Goal: Transaction & Acquisition: Purchase product/service

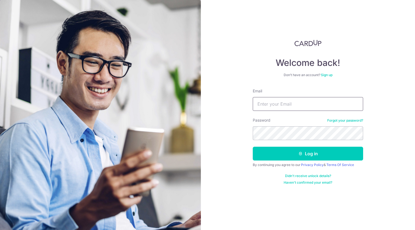
drag, startPoint x: 0, startPoint y: 0, endPoint x: 273, endPoint y: 104, distance: 292.0
click at [273, 104] on input "Email" at bounding box center [307, 104] width 110 height 14
type input "Y"
type input "[EMAIL_ADDRESS][DOMAIN_NAME]"
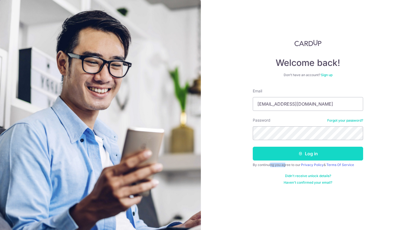
drag, startPoint x: 268, startPoint y: 163, endPoint x: 262, endPoint y: 154, distance: 11.1
click at [262, 154] on form "Email yi_223@hotmail.com Password Forgot your password? Log in By continuing yo…" at bounding box center [307, 136] width 110 height 96
click at [262, 154] on button "Log in" at bounding box center [307, 154] width 110 height 14
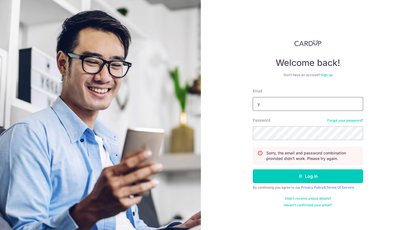
click at [262, 108] on input "y" at bounding box center [307, 104] width 110 height 14
type input "yi_223@hotmail.com"
click at [252, 169] on button "Log in" at bounding box center [307, 176] width 110 height 14
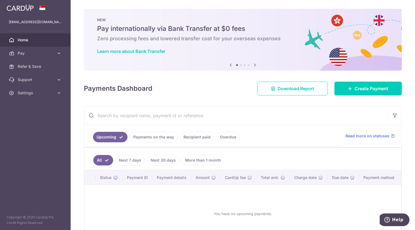
scroll to position [17, 0]
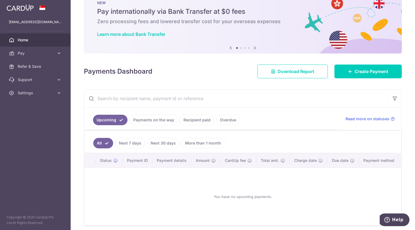
click at [201, 117] on link "Recipient paid" at bounding box center [197, 120] width 34 height 10
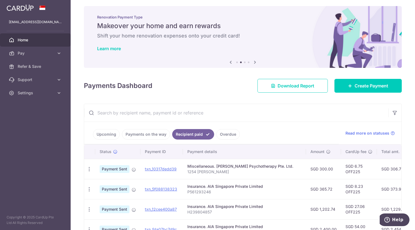
scroll to position [0, 0]
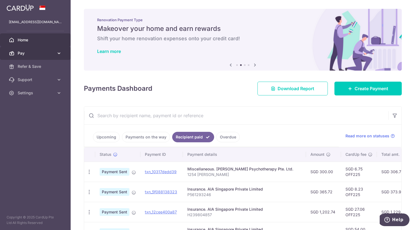
click at [59, 50] on icon at bounding box center [59, 53] width 6 height 6
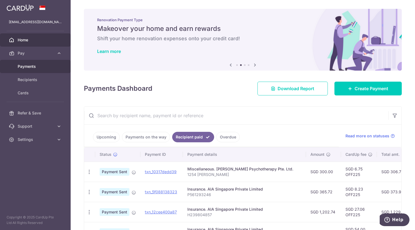
click at [34, 66] on span "Payments" at bounding box center [36, 67] width 36 height 6
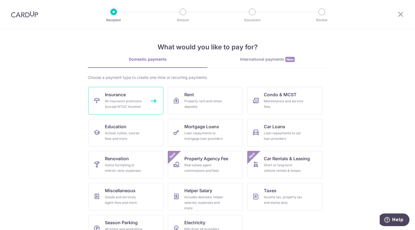
click at [130, 100] on div "All insurance premiums (except NTUC Income)" at bounding box center [125, 103] width 40 height 11
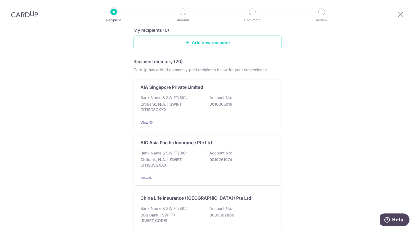
scroll to position [79, 0]
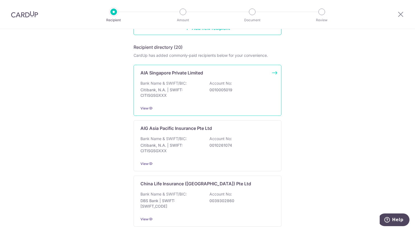
click at [185, 94] on p "Citibank, N.A. | SWIFT: CITISGSGXXX" at bounding box center [171, 92] width 62 height 11
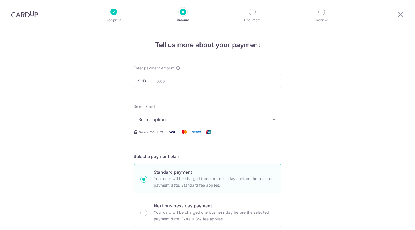
click at [170, 78] on input "text" at bounding box center [207, 81] width 148 height 14
type input "4,144.00"
click at [268, 121] on button "Select option" at bounding box center [207, 119] width 148 height 14
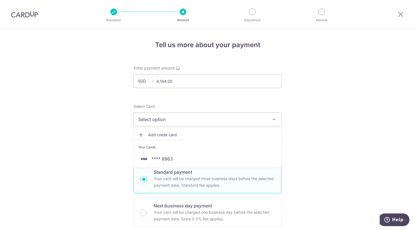
click at [179, 150] on li "Your Cards" at bounding box center [207, 146] width 147 height 12
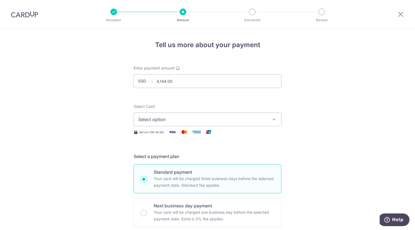
click at [159, 118] on span "Select option" at bounding box center [202, 119] width 128 height 7
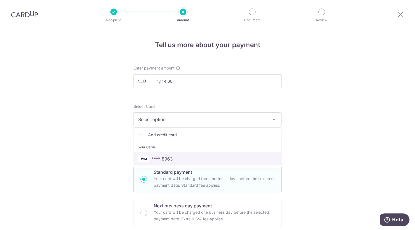
click at [152, 156] on span "**** 8963" at bounding box center [161, 158] width 21 height 7
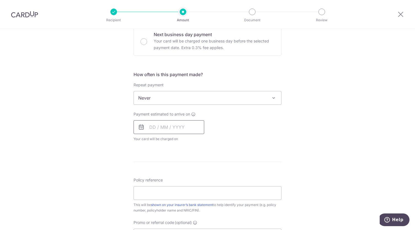
scroll to position [171, 0]
click at [151, 124] on input "text" at bounding box center [168, 127] width 71 height 14
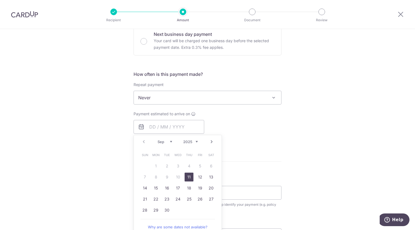
click at [186, 177] on link "11" at bounding box center [188, 177] width 9 height 9
type input "[DATE]"
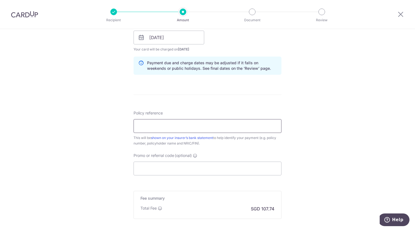
scroll to position [261, 0]
click at [150, 123] on input "Policy reference" at bounding box center [207, 126] width 148 height 14
click at [107, 160] on div "Tell us more about your payment Enter payment amount SGD 4,144.00 4144.00 Selec…" at bounding box center [207, 28] width 415 height 521
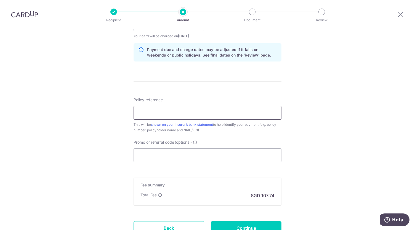
click at [146, 114] on input "Policy reference" at bounding box center [207, 113] width 148 height 14
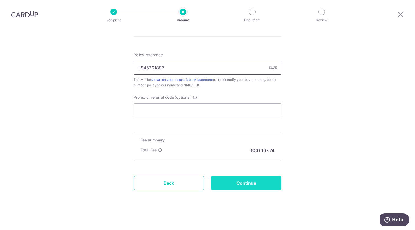
type input "L546761887"
click at [242, 183] on input "Continue" at bounding box center [246, 183] width 71 height 14
type input "Create Schedule"
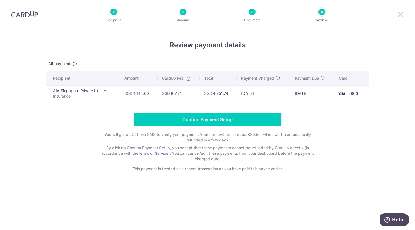
drag, startPoint x: 404, startPoint y: 14, endPoint x: 398, endPoint y: 13, distance: 6.7
click at [398, 13] on div at bounding box center [400, 14] width 29 height 29
click at [398, 13] on icon at bounding box center [400, 14] width 7 height 7
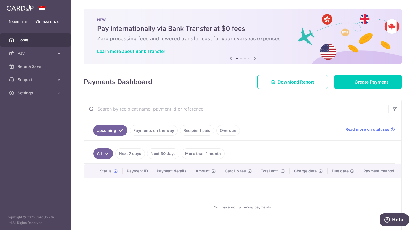
scroll to position [18, 0]
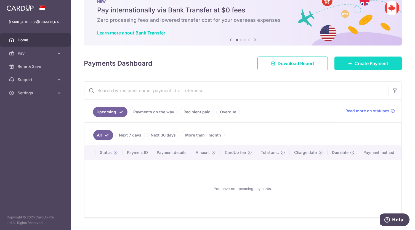
click at [354, 66] on span "Create Payment" at bounding box center [371, 63] width 34 height 7
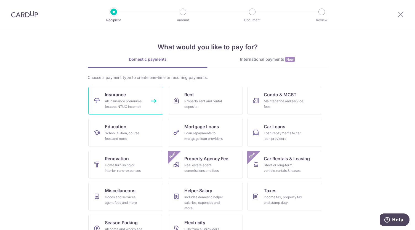
click at [152, 95] on link "Insurance All insurance premiums (except NTUC Income)" at bounding box center [125, 101] width 75 height 28
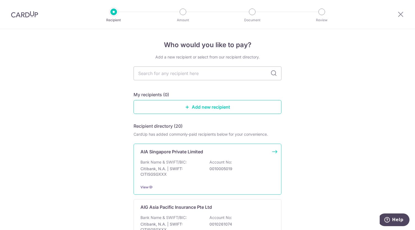
click at [169, 162] on p "Bank Name & SWIFT/BIC:" at bounding box center [163, 162] width 46 height 6
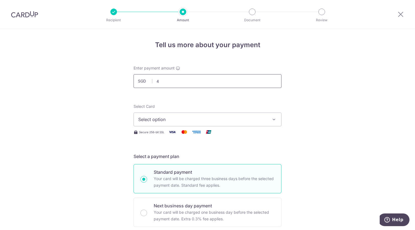
click at [163, 82] on input "4" at bounding box center [207, 81] width 148 height 14
type input "4,144.00"
click at [149, 118] on span "Select option" at bounding box center [202, 119] width 128 height 7
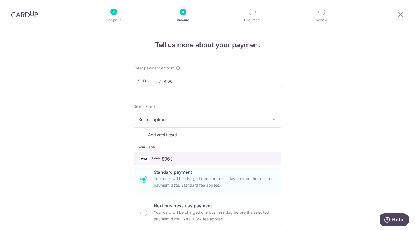
click at [164, 158] on span "**** 8963" at bounding box center [161, 158] width 21 height 7
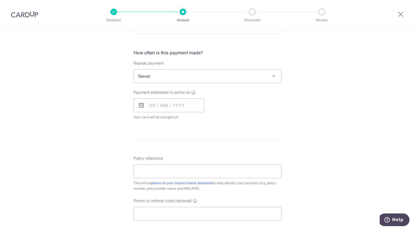
scroll to position [193, 0]
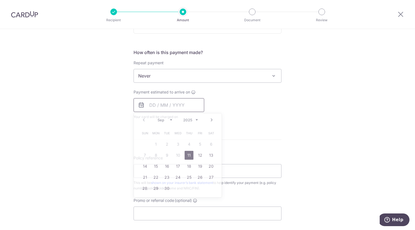
click at [151, 106] on input "text" at bounding box center [168, 105] width 71 height 14
click at [186, 152] on link "11" at bounding box center [188, 155] width 9 height 9
type input "[DATE]"
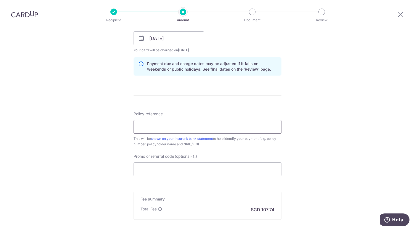
scroll to position [260, 0]
click at [156, 126] on input "Policy reference" at bounding box center [207, 126] width 148 height 14
type input "L546761887"
click at [167, 167] on input "Promo or referral code (optional)" at bounding box center [207, 169] width 148 height 14
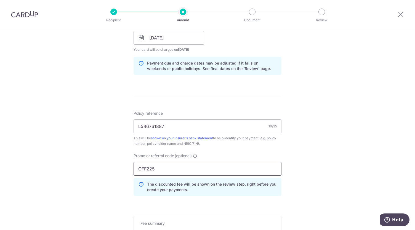
type input "OFF225"
click at [62, 157] on div "Tell us more about your payment Enter payment amount SGD 4,144.00 4144.00 Selec…" at bounding box center [207, 41] width 415 height 546
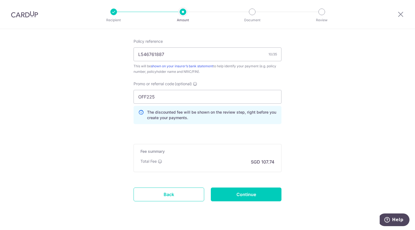
scroll to position [333, 0]
click at [233, 192] on input "Continue" at bounding box center [246, 194] width 71 height 14
type input "Create Schedule"
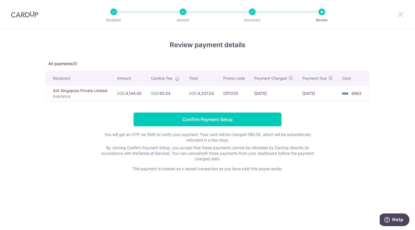
click at [402, 16] on icon at bounding box center [400, 14] width 7 height 7
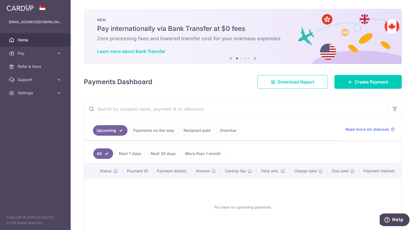
click at [353, 73] on div "Payments Dashboard Download Report Create Payment" at bounding box center [243, 81] width 318 height 16
click at [358, 76] on link "Create Payment" at bounding box center [367, 82] width 67 height 14
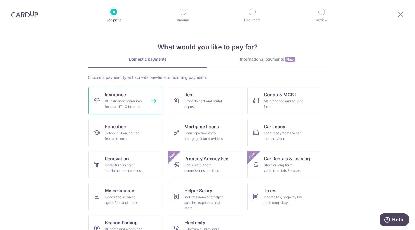
click at [115, 105] on div "All insurance premiums (except NTUC Income)" at bounding box center [125, 103] width 40 height 11
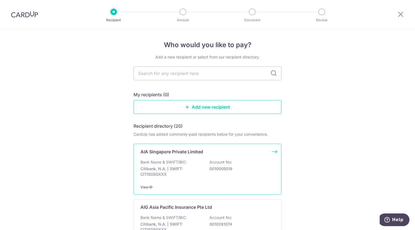
click at [174, 162] on p "Bank Name & SWIFT/BIC:" at bounding box center [163, 162] width 46 height 6
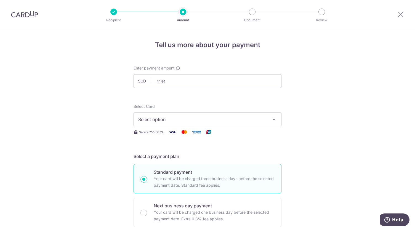
type input "4,144.00"
click at [164, 122] on span "Select option" at bounding box center [202, 119] width 128 height 7
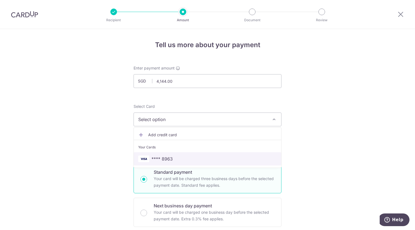
click at [166, 157] on span "**** 8963" at bounding box center [161, 158] width 21 height 7
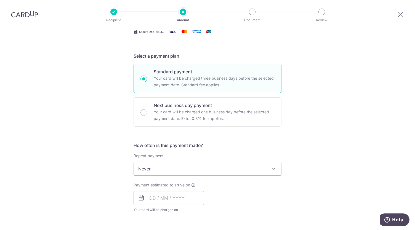
scroll to position [203, 0]
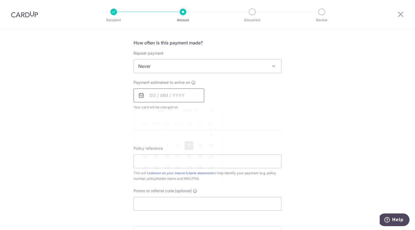
click at [158, 90] on input "text" at bounding box center [168, 95] width 71 height 14
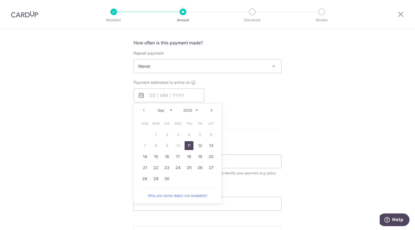
click at [187, 145] on link "11" at bounding box center [188, 145] width 9 height 9
type input "[DATE]"
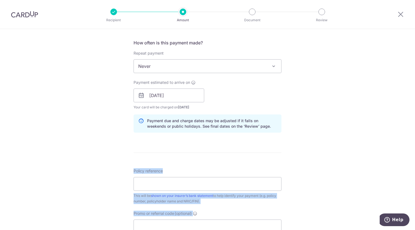
drag, startPoint x: 103, startPoint y: 159, endPoint x: 86, endPoint y: 243, distance: 85.7
click at [86, 230] on html "Recipient Amount Document Review Tell us more about your payment Enter payment …" at bounding box center [207, 115] width 415 height 230
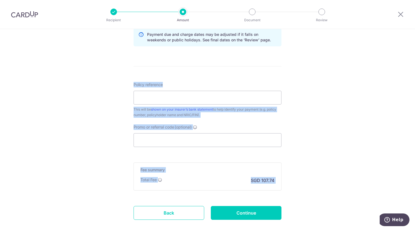
click at [108, 113] on div "Tell us more about your payment Enter payment amount SGD 4,144.00 4144.00 Selec…" at bounding box center [207, 0] width 415 height 521
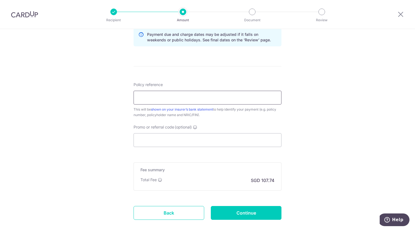
click at [147, 96] on input "Policy reference" at bounding box center [207, 98] width 148 height 14
type input "L546761887"
click at [154, 143] on input "Promo or referral code (optional)" at bounding box center [207, 140] width 148 height 14
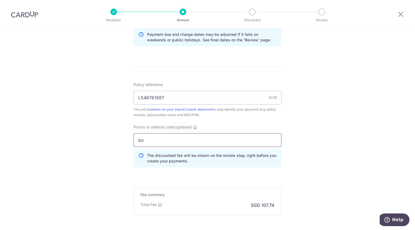
type input "b"
type input "BOFF185"
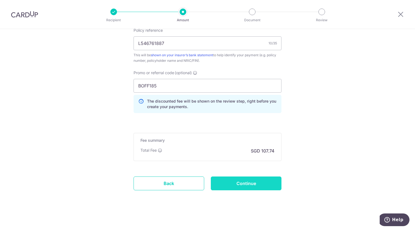
click at [245, 177] on input "Continue" at bounding box center [246, 183] width 71 height 14
type input "Create Schedule"
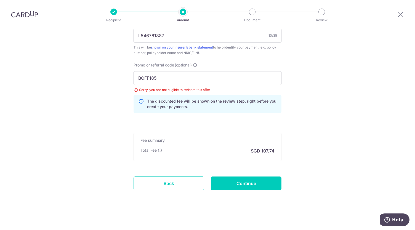
scroll to position [326, 0]
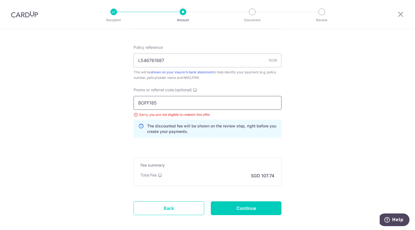
click at [157, 100] on input "BOFF185" at bounding box center [207, 103] width 148 height 14
type input "OFF225"
click at [247, 205] on input "Continue" at bounding box center [246, 208] width 71 height 14
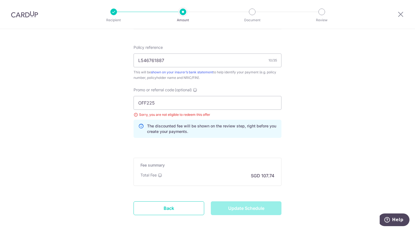
type input "Update Schedule"
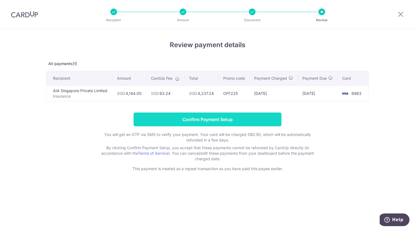
click at [168, 119] on input "Confirm Payment Setup" at bounding box center [207, 119] width 148 height 14
